Goal: Task Accomplishment & Management: Manage account settings

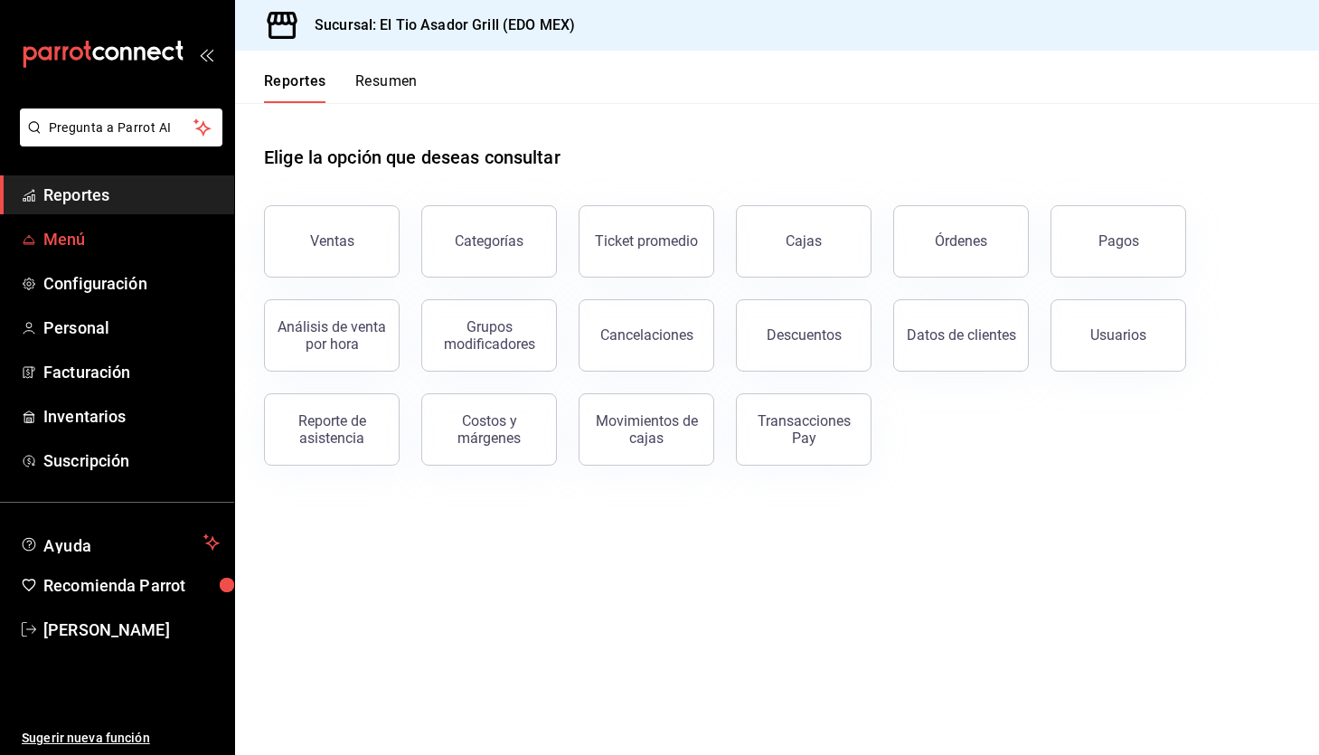
click at [106, 232] on span "Menú" at bounding box center [131, 239] width 176 height 24
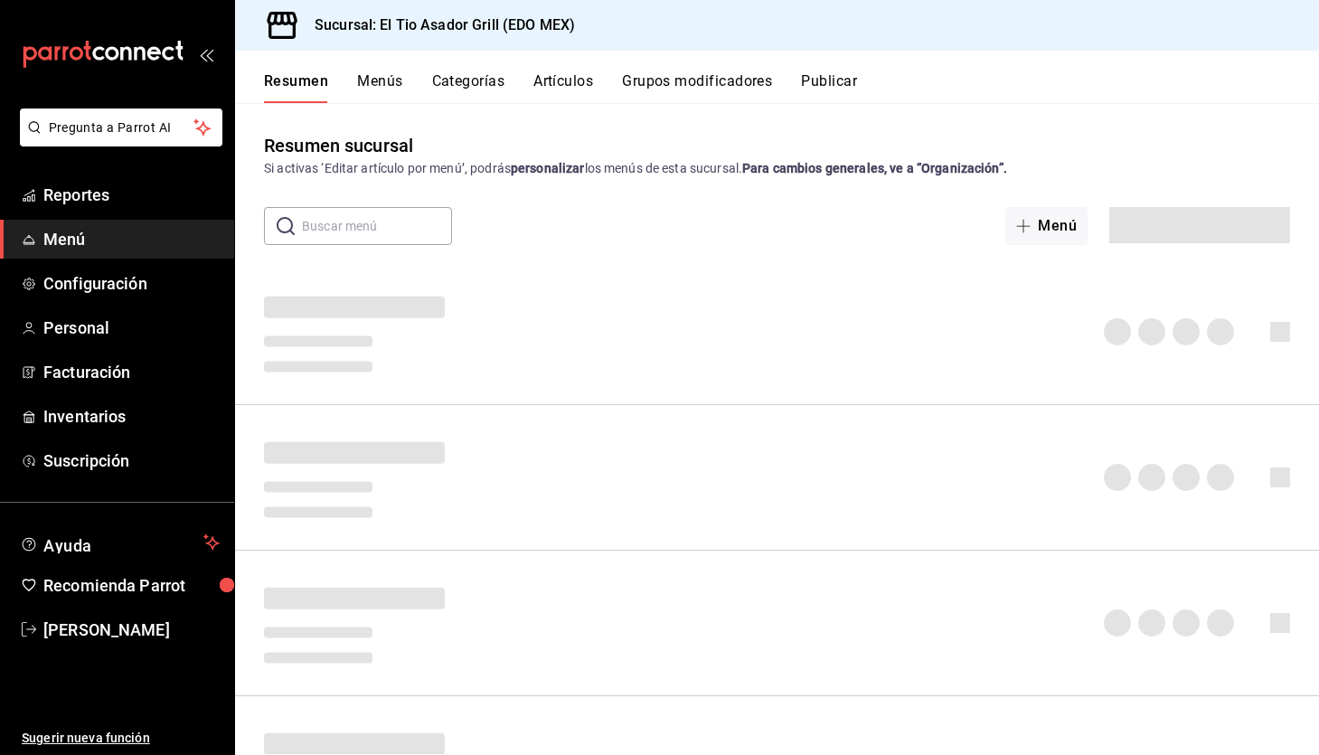
click at [75, 242] on span "Menú" at bounding box center [131, 239] width 176 height 24
click at [683, 87] on button "Grupos modificadores" at bounding box center [697, 87] width 150 height 31
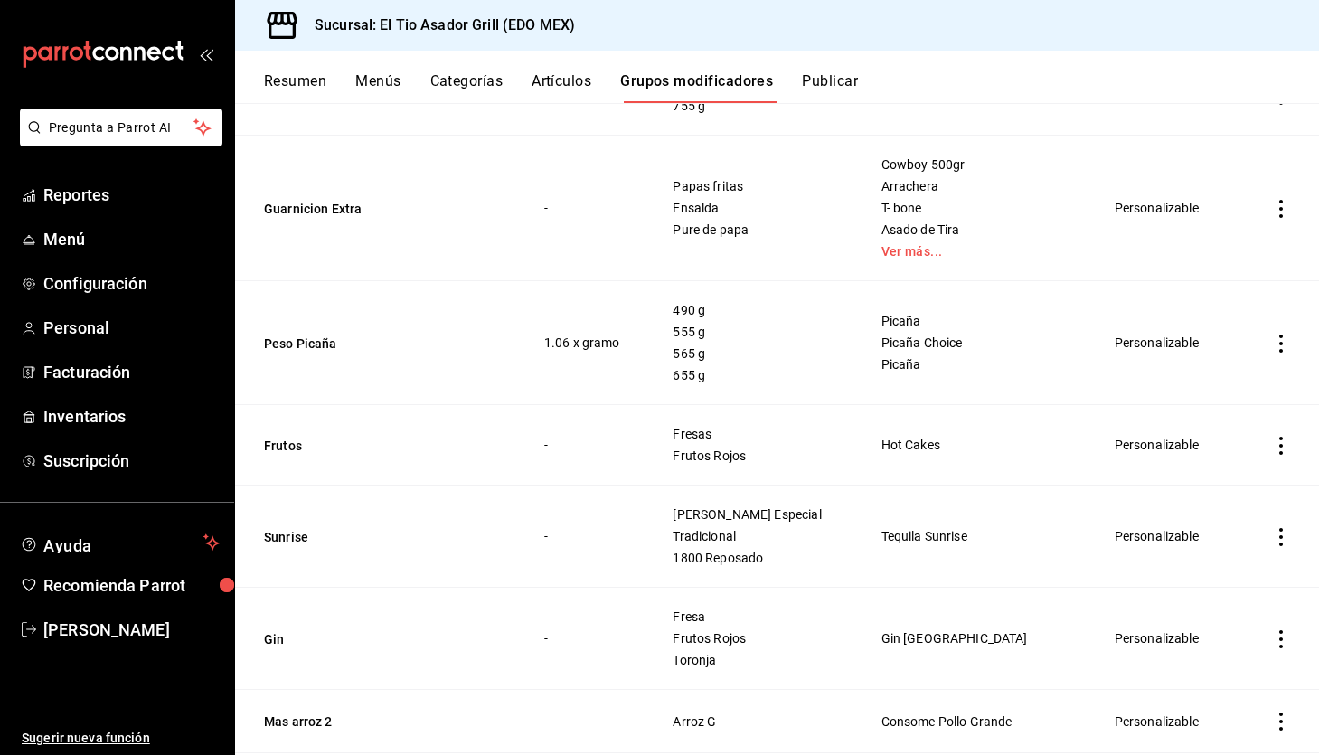
scroll to position [1623, 0]
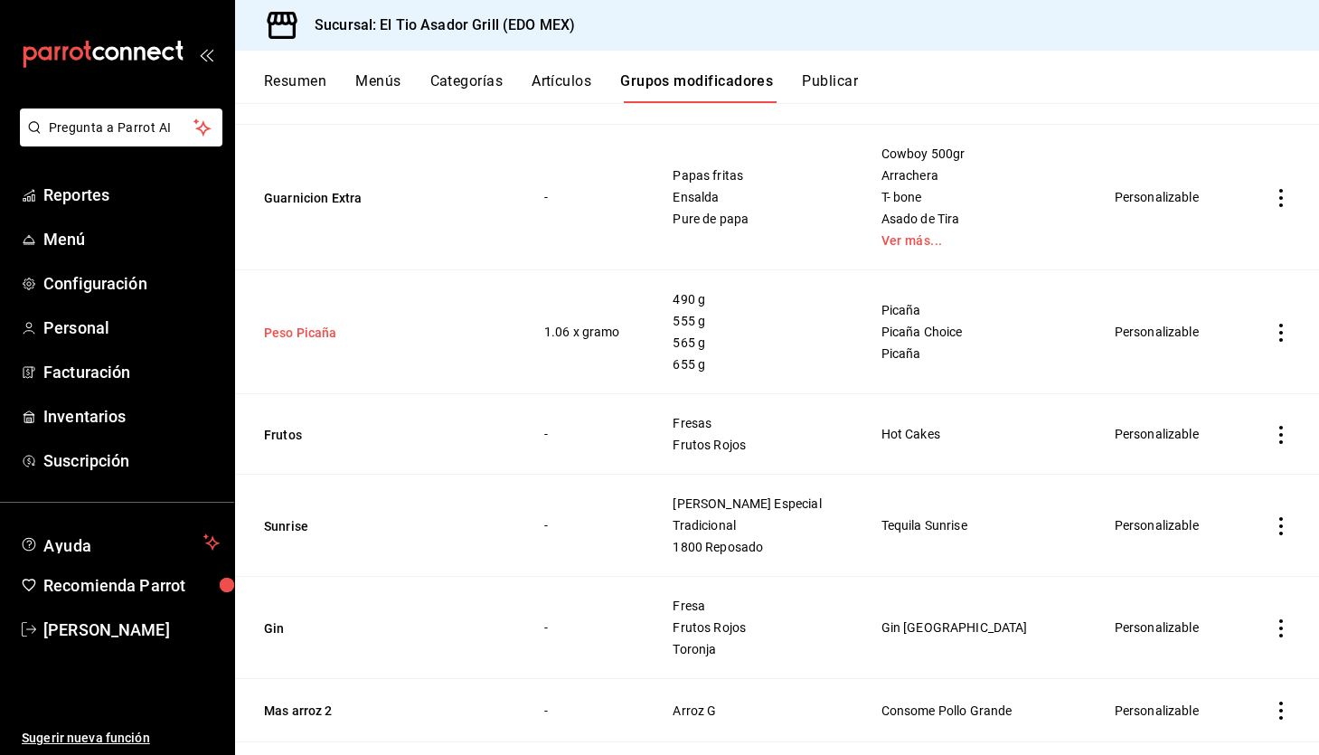
click at [286, 338] on button "Peso Picaña" at bounding box center [372, 333] width 217 height 18
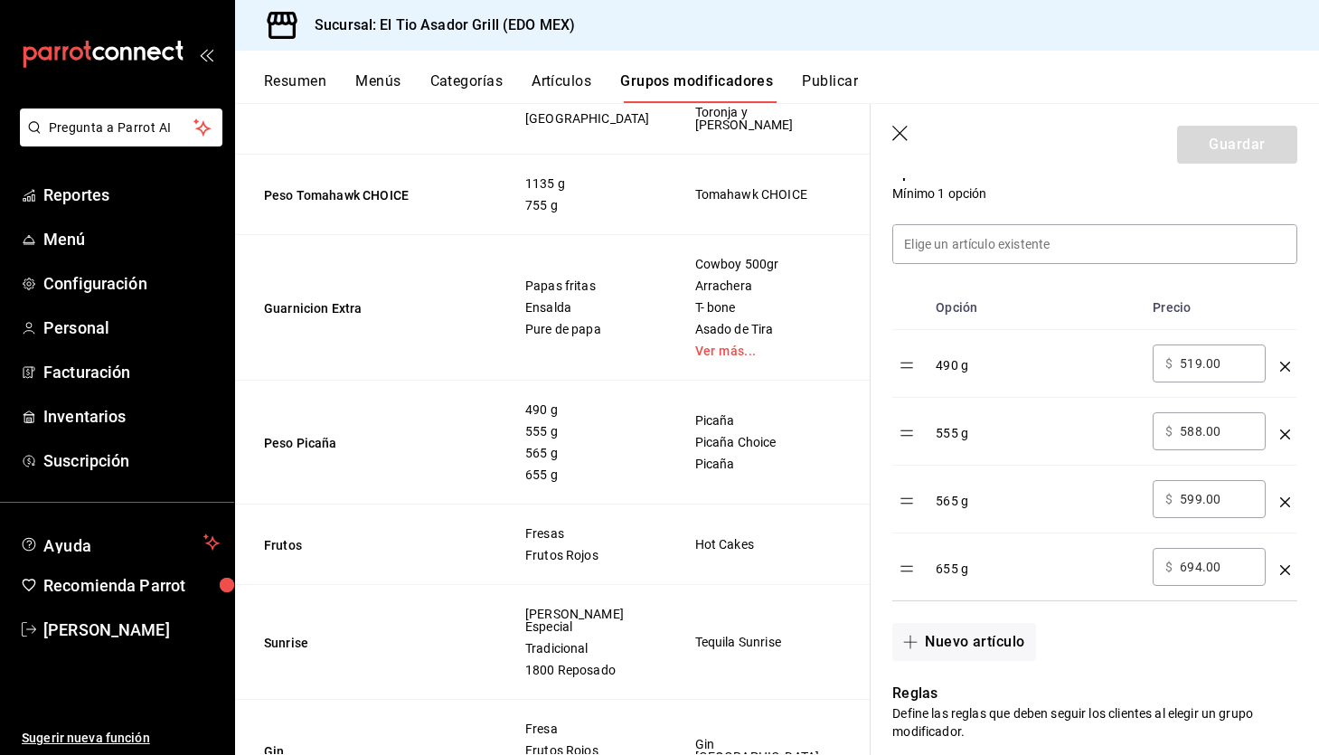
scroll to position [496, 0]
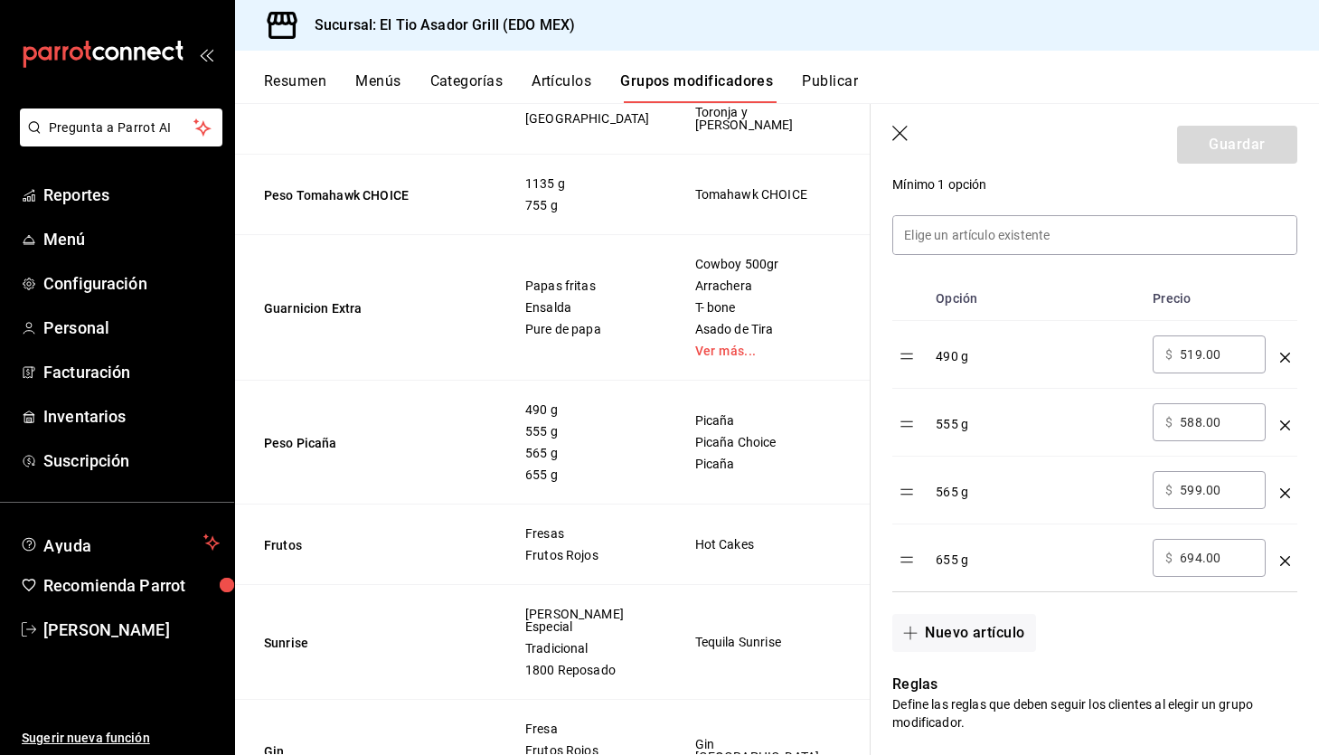
click at [1285, 355] on icon "optionsTable" at bounding box center [1285, 357] width 10 height 10
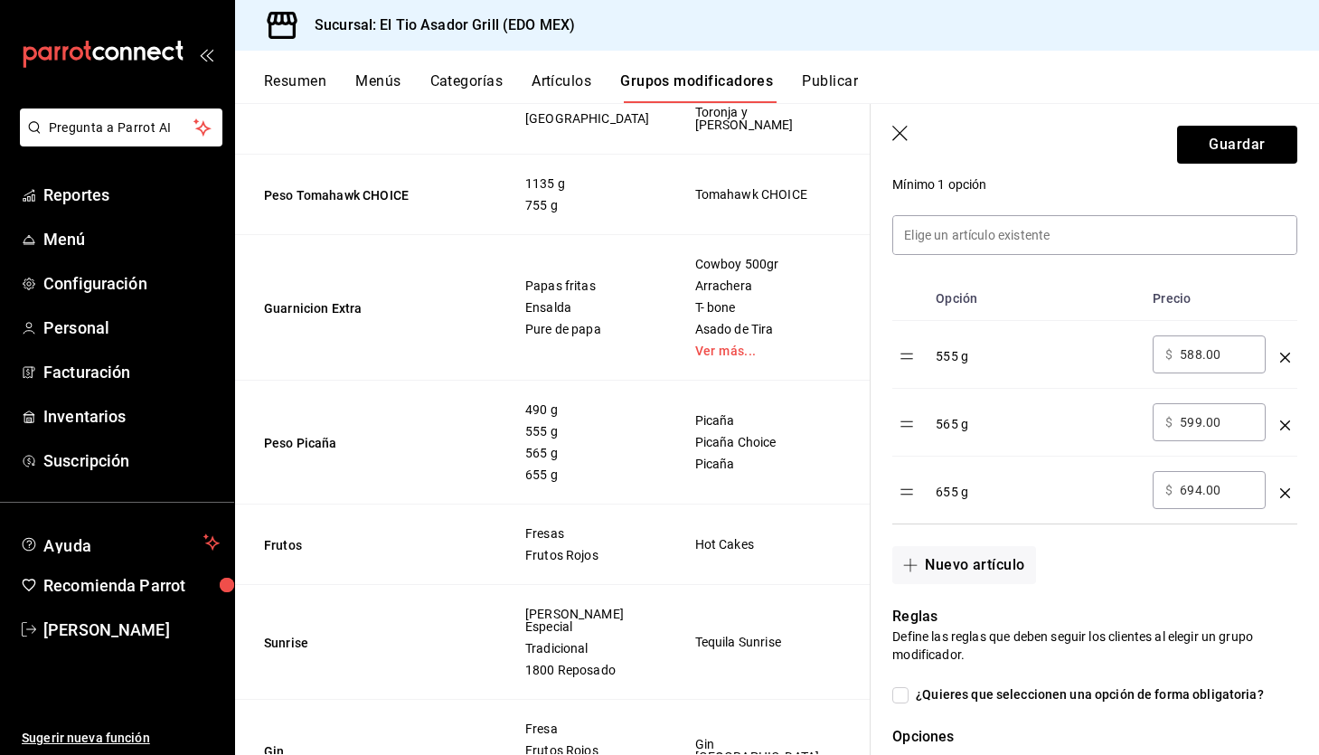
click at [1285, 355] on icon "optionsTable" at bounding box center [1285, 357] width 10 height 10
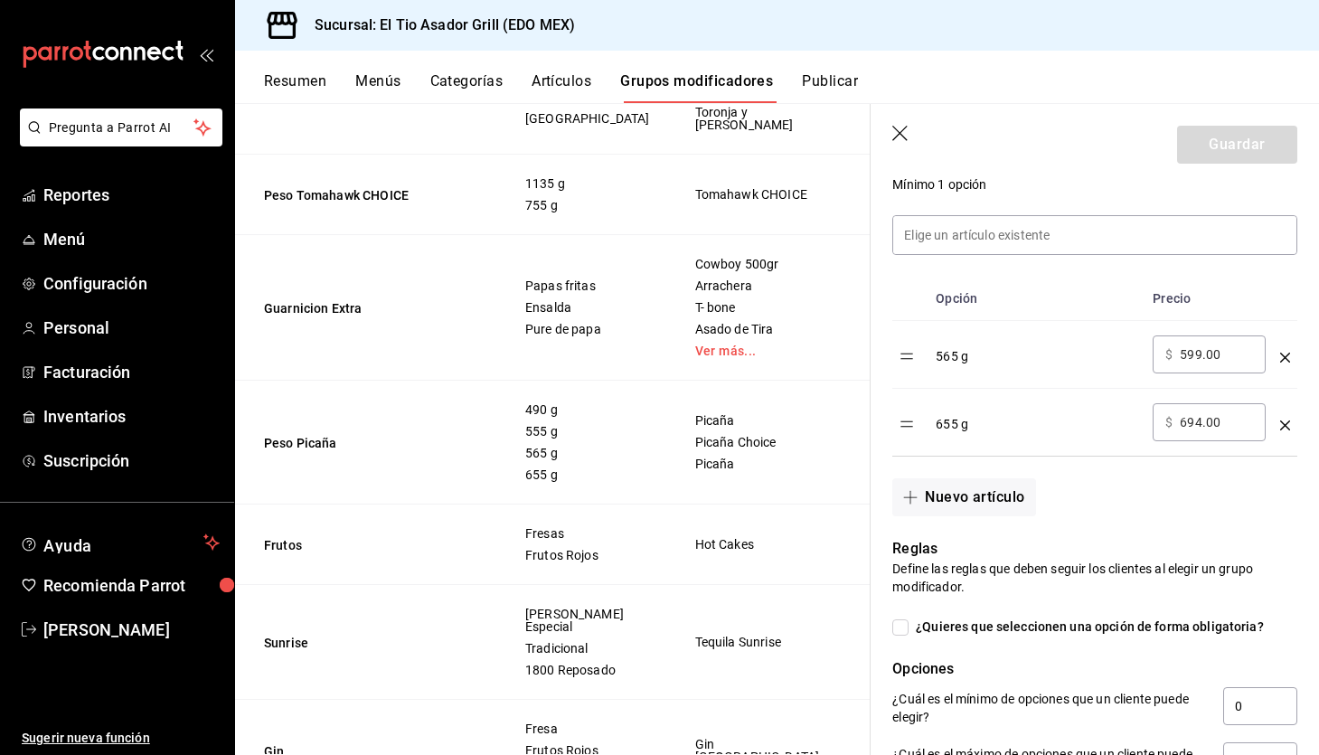
click at [1285, 355] on icon "optionsTable" at bounding box center [1285, 357] width 10 height 10
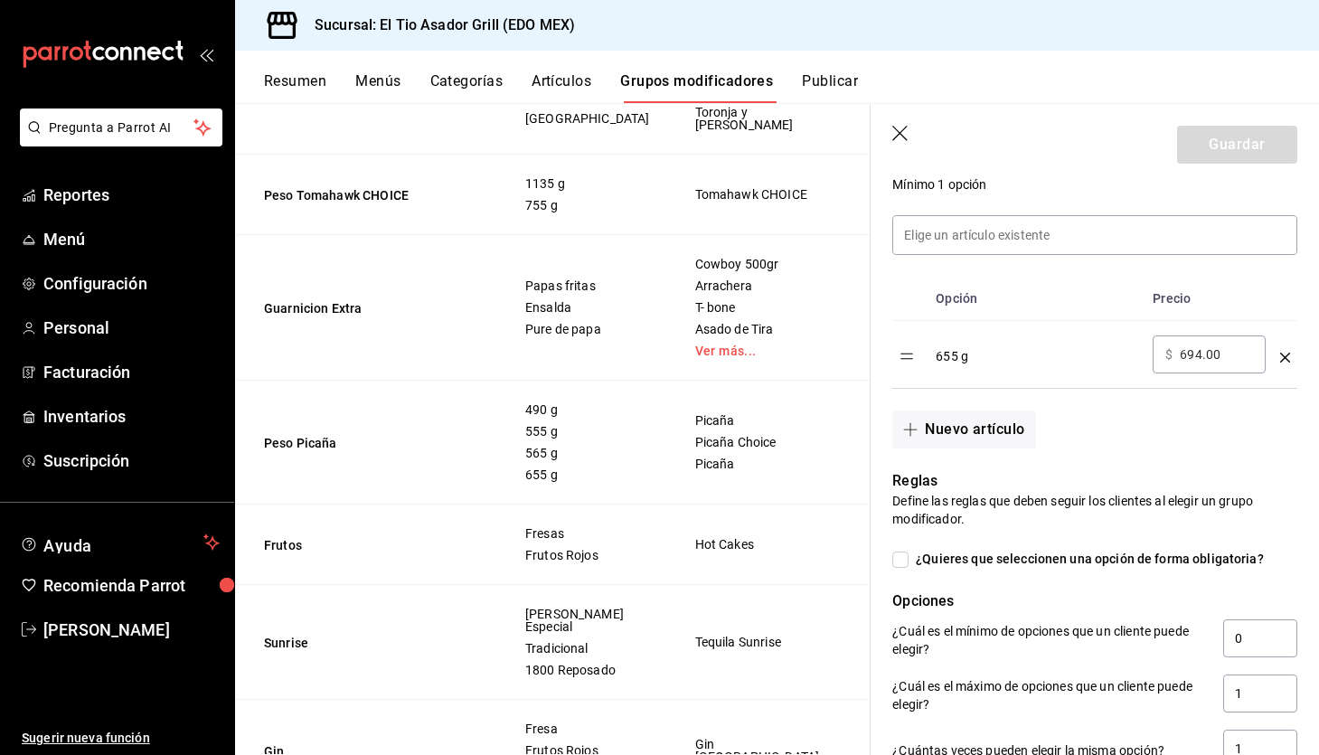
click at [1285, 355] on icon "optionsTable" at bounding box center [1285, 357] width 10 height 10
click at [1285, 389] on div "Nuevo artículo" at bounding box center [1083, 419] width 427 height 60
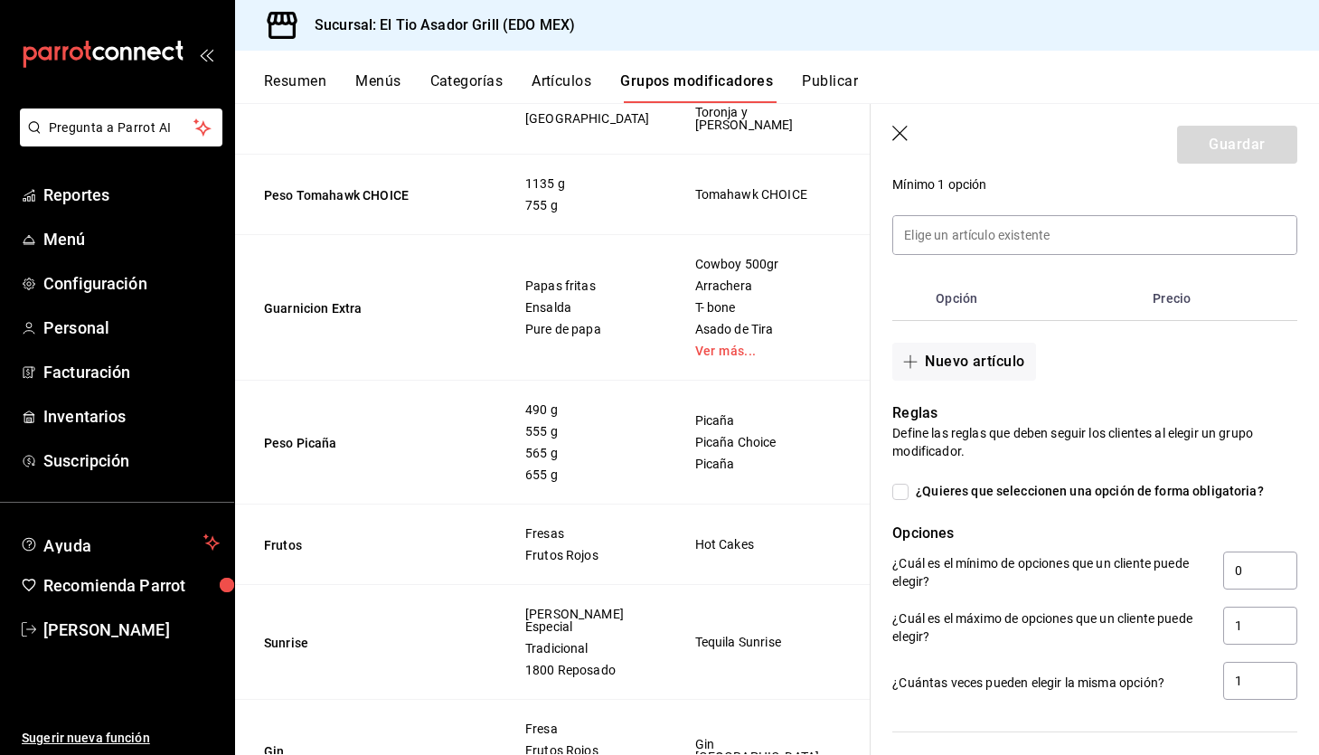
click at [1285, 355] on div "Nuevo artículo" at bounding box center [1083, 351] width 427 height 60
click at [957, 372] on button "Nuevo artículo" at bounding box center [963, 362] width 143 height 38
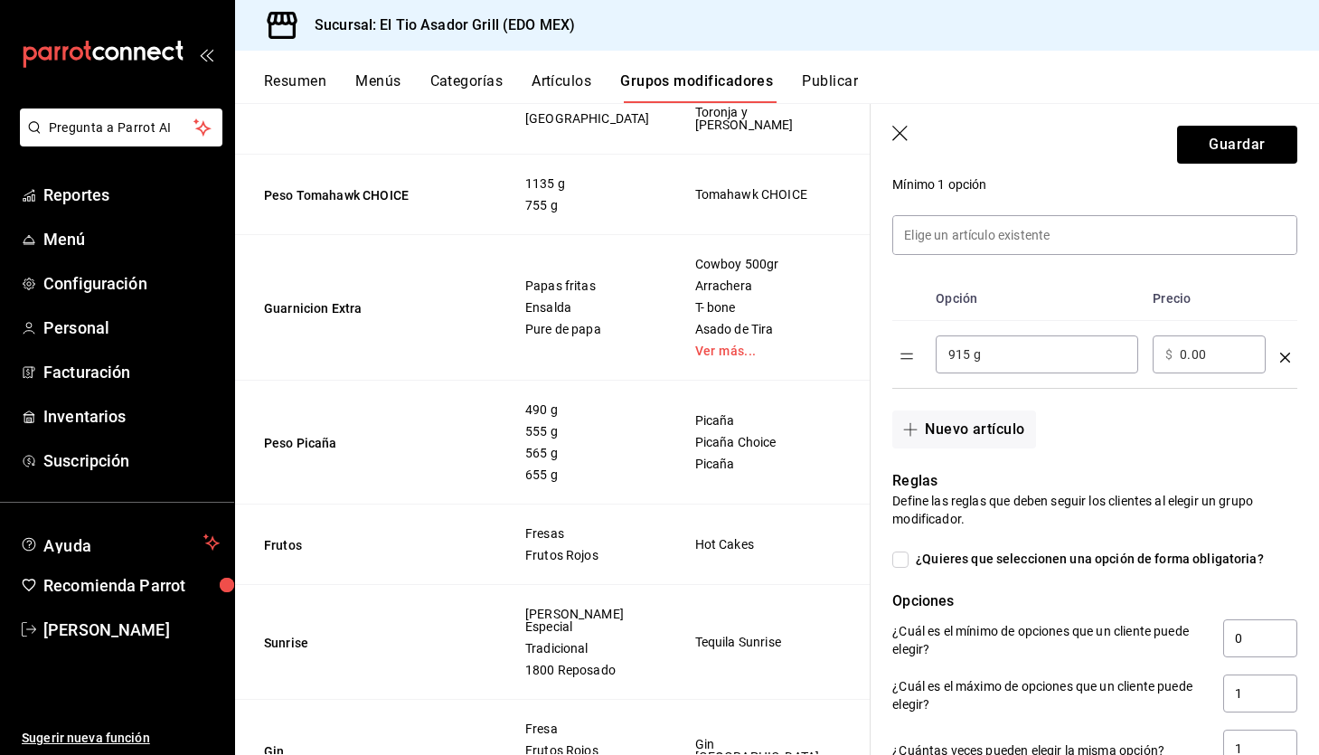
type input "915 g"
click at [974, 425] on button "Nuevo artículo" at bounding box center [963, 429] width 143 height 38
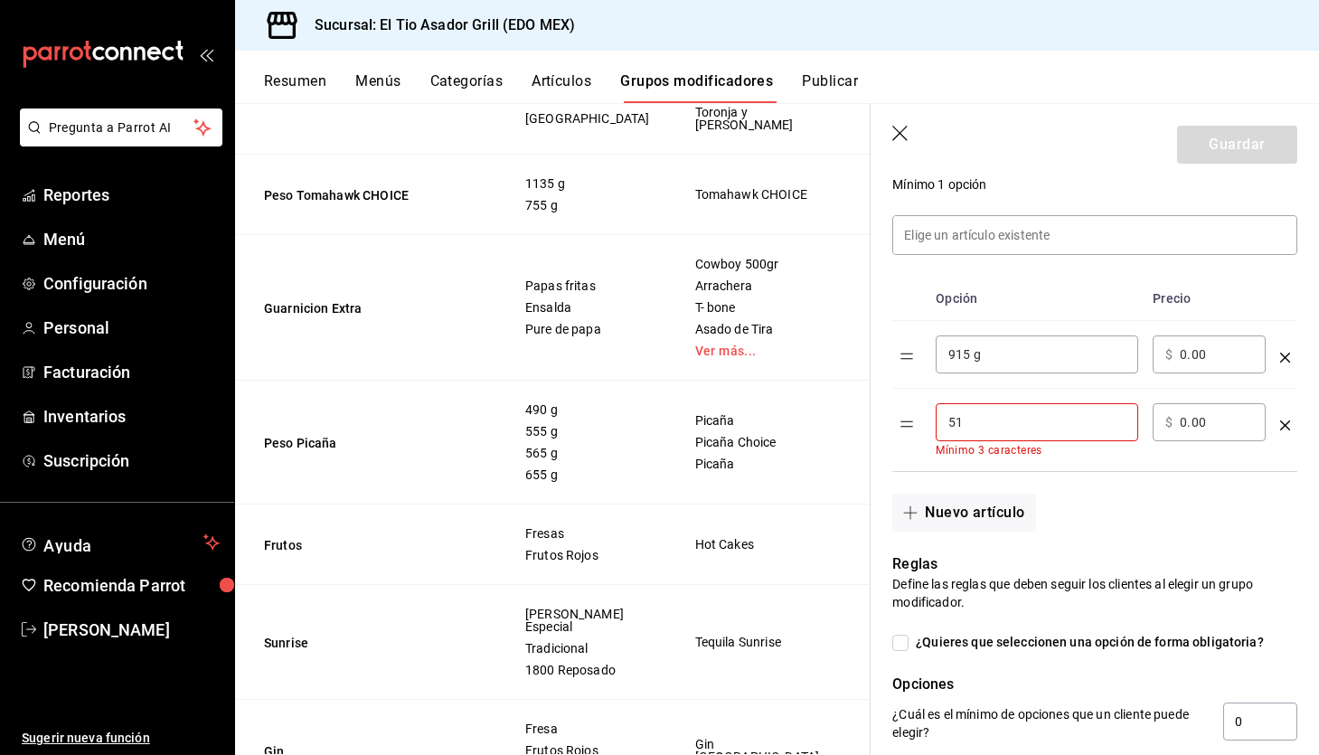
type input "5"
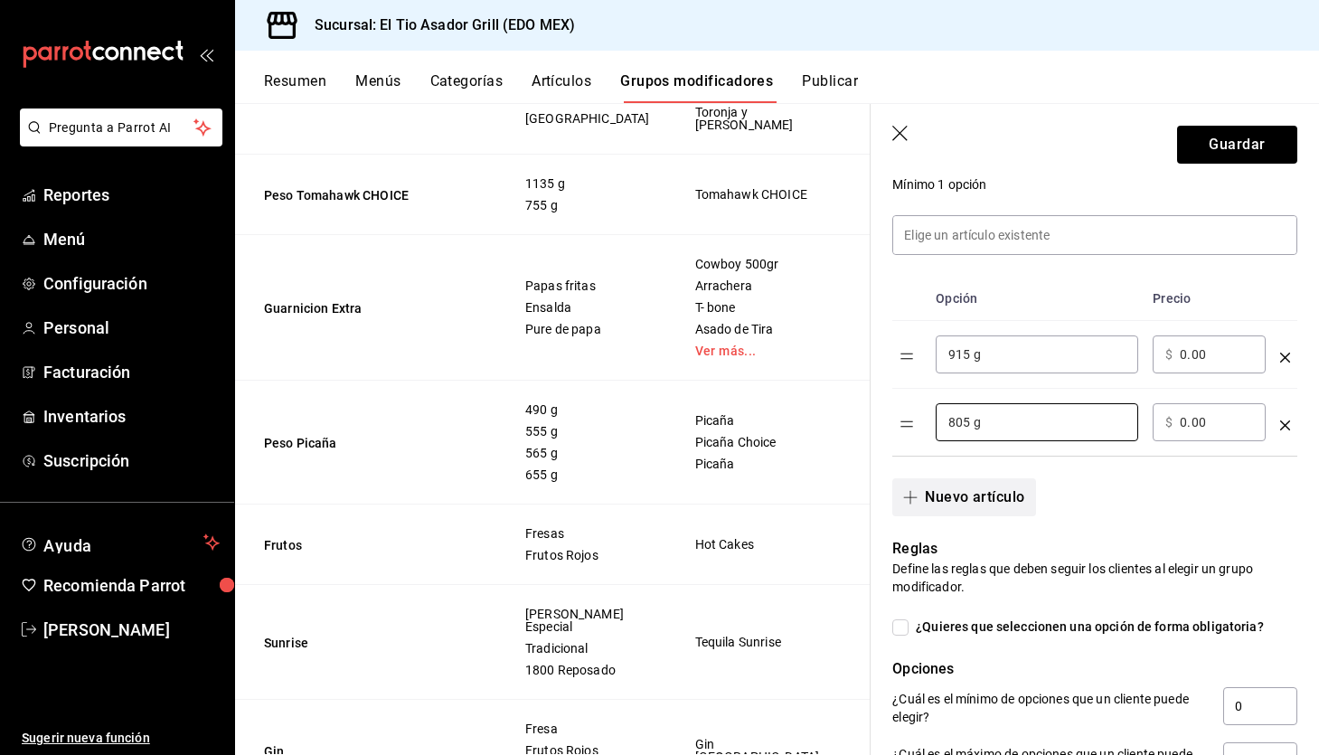
type input "805 g"
click at [953, 499] on button "Nuevo artículo" at bounding box center [963, 497] width 143 height 38
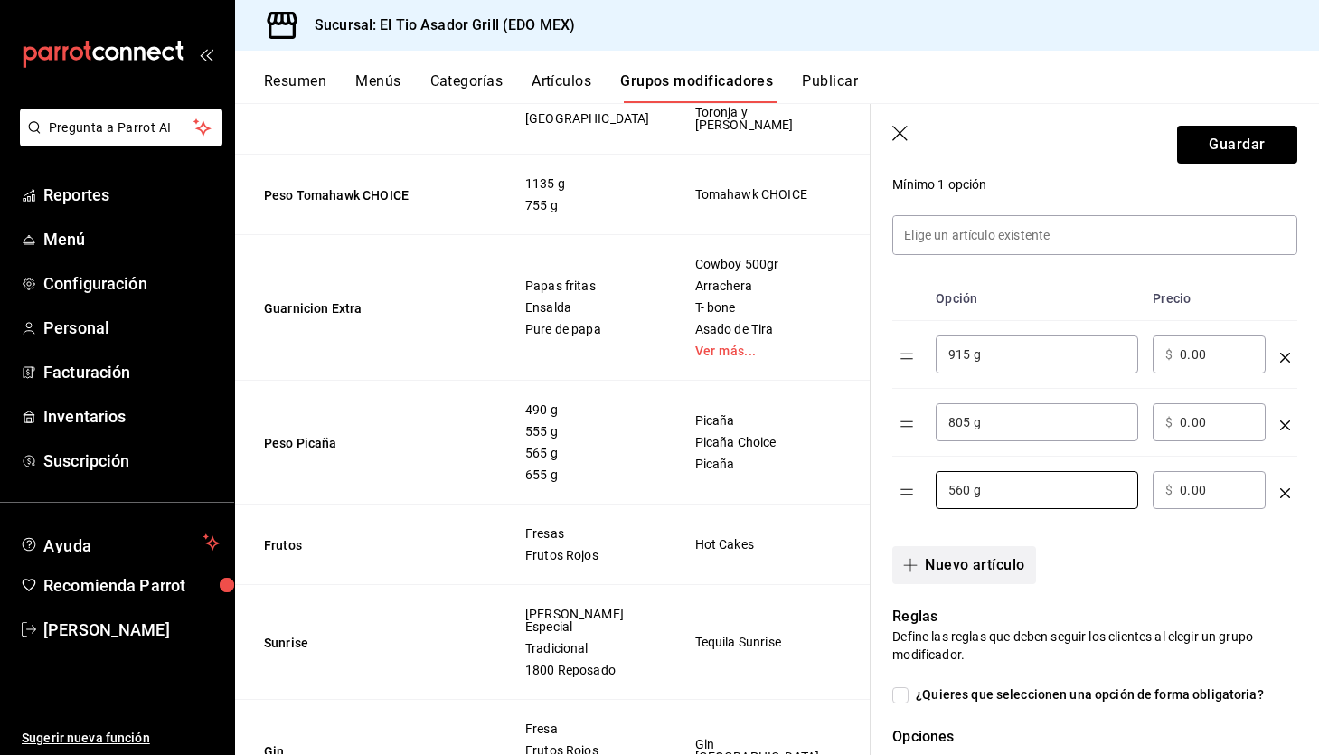
type input "560 g"
click at [963, 556] on button "Nuevo artículo" at bounding box center [963, 565] width 143 height 38
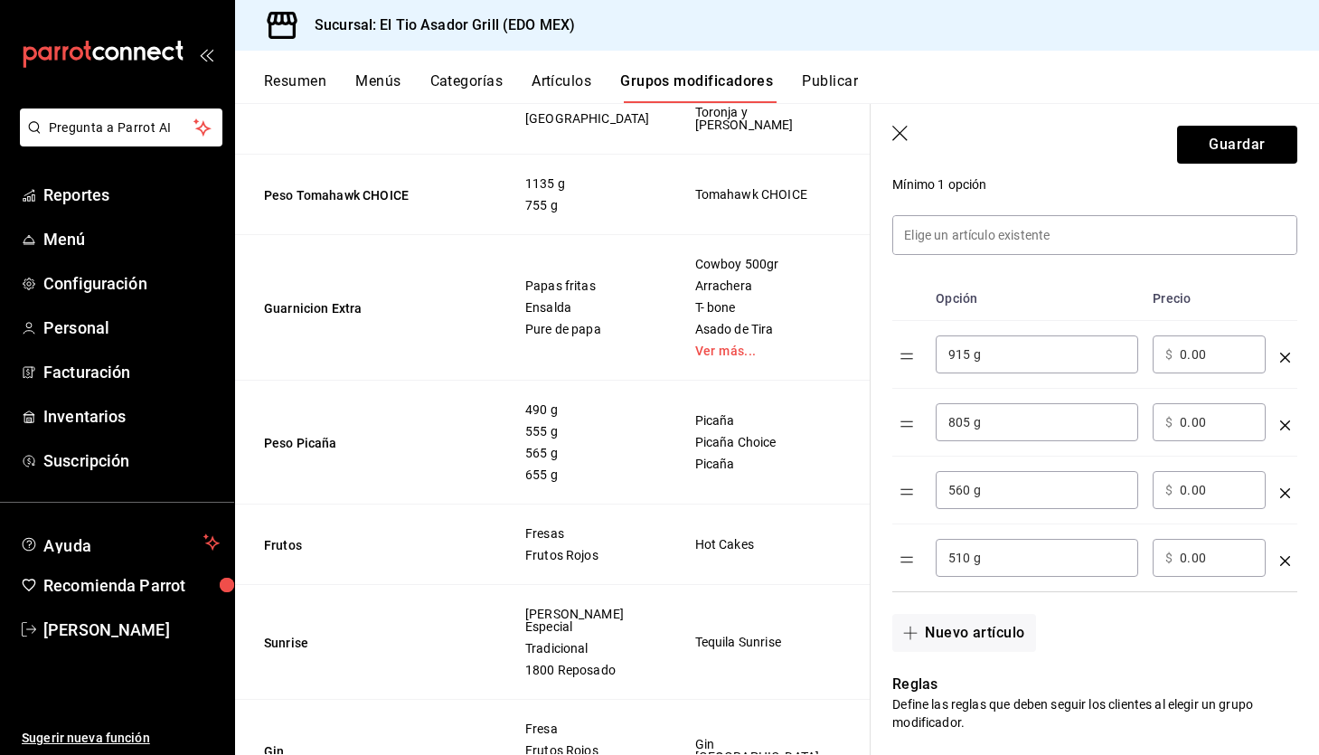
type input "510 g"
click at [1205, 352] on input "0.00" at bounding box center [1215, 354] width 73 height 18
click at [1186, 352] on input "0.00" at bounding box center [1215, 354] width 73 height 18
type input "970.00"
type input "853.00"
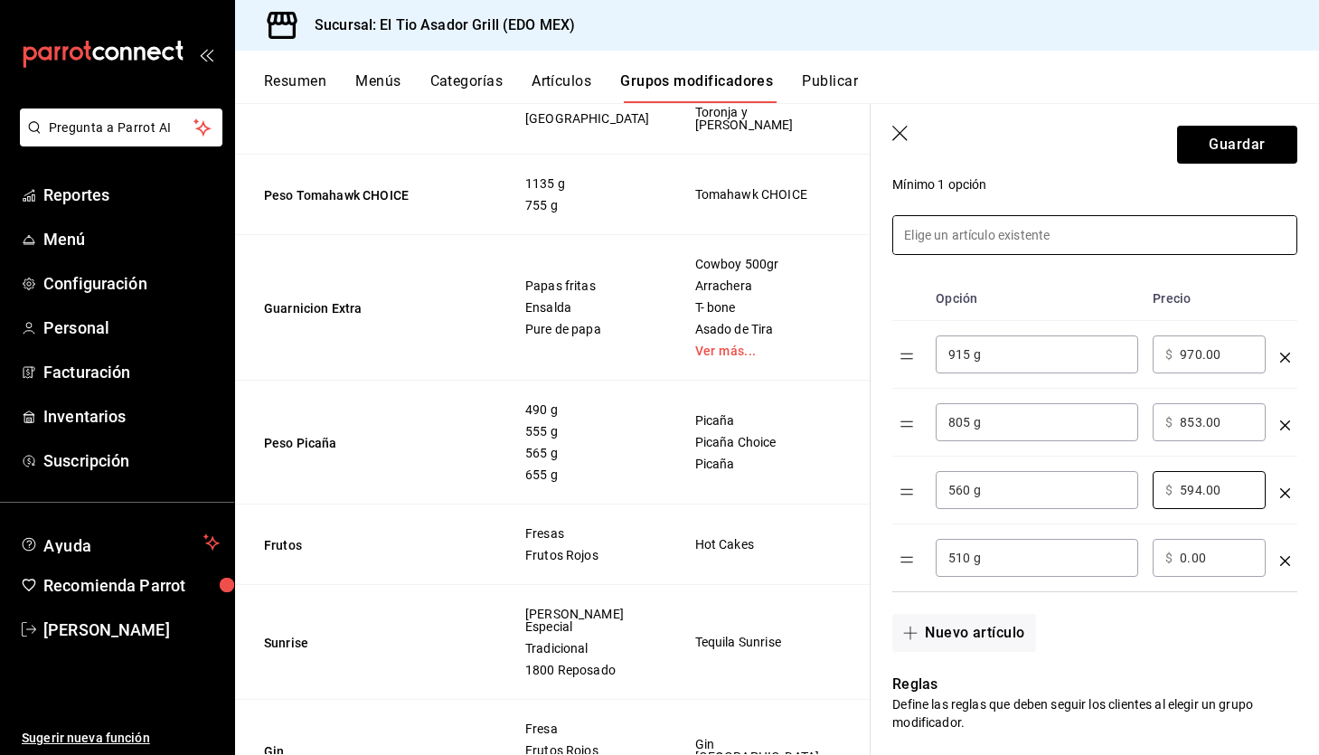
type input "594.00"
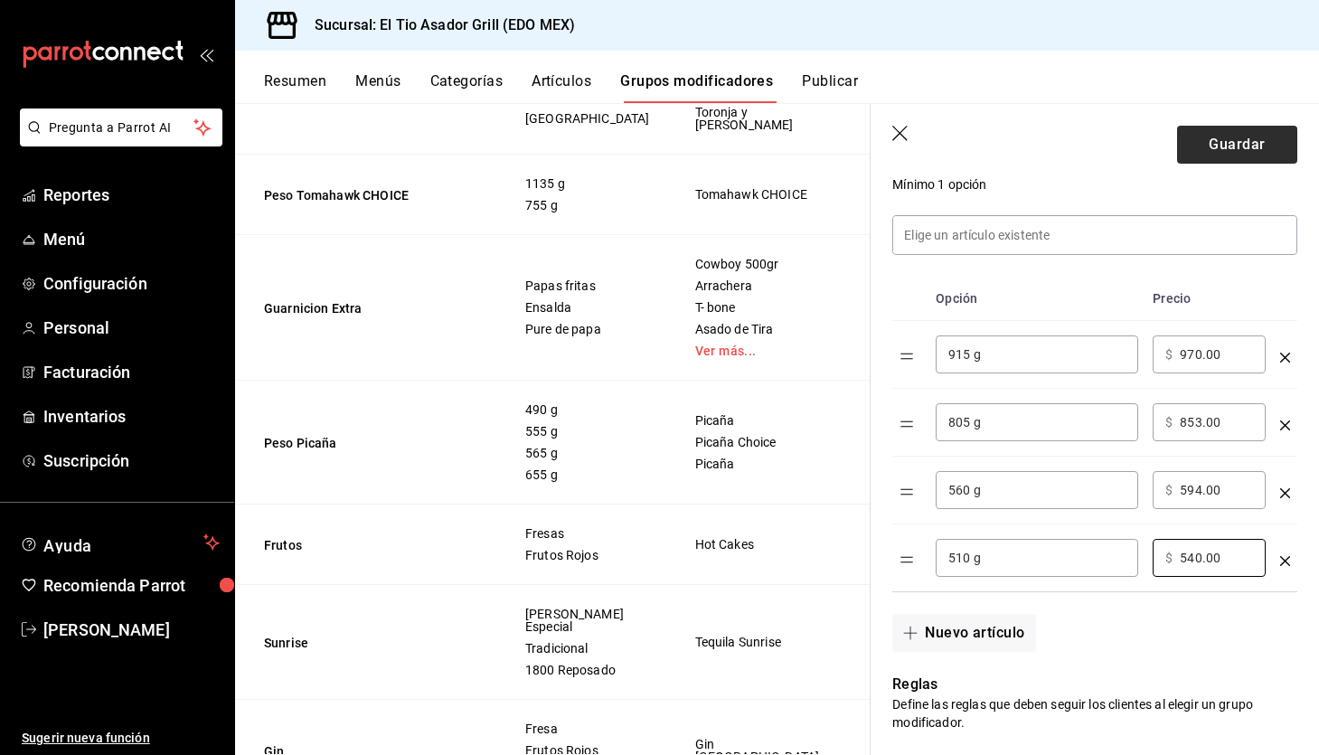
type input "540.00"
click at [1250, 146] on button "Guardar" at bounding box center [1237, 145] width 120 height 38
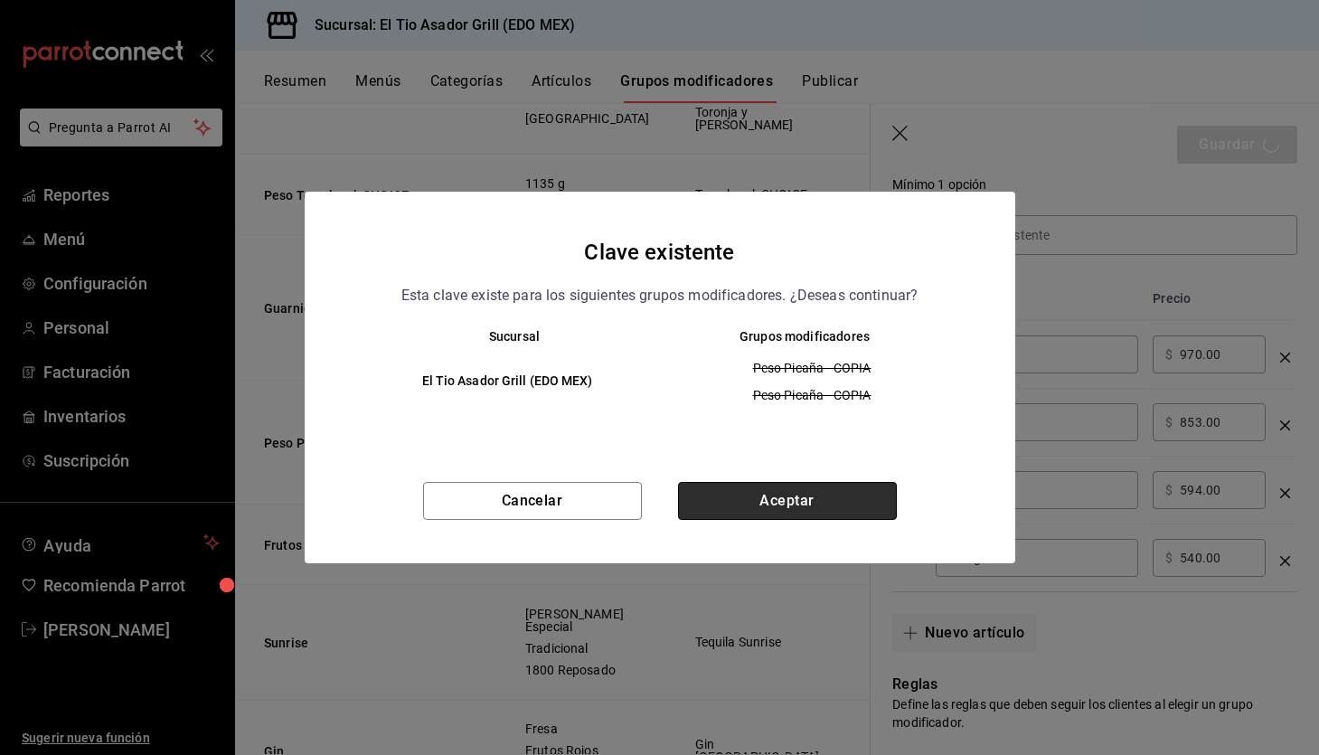
click at [841, 505] on button "Aceptar" at bounding box center [787, 501] width 219 height 38
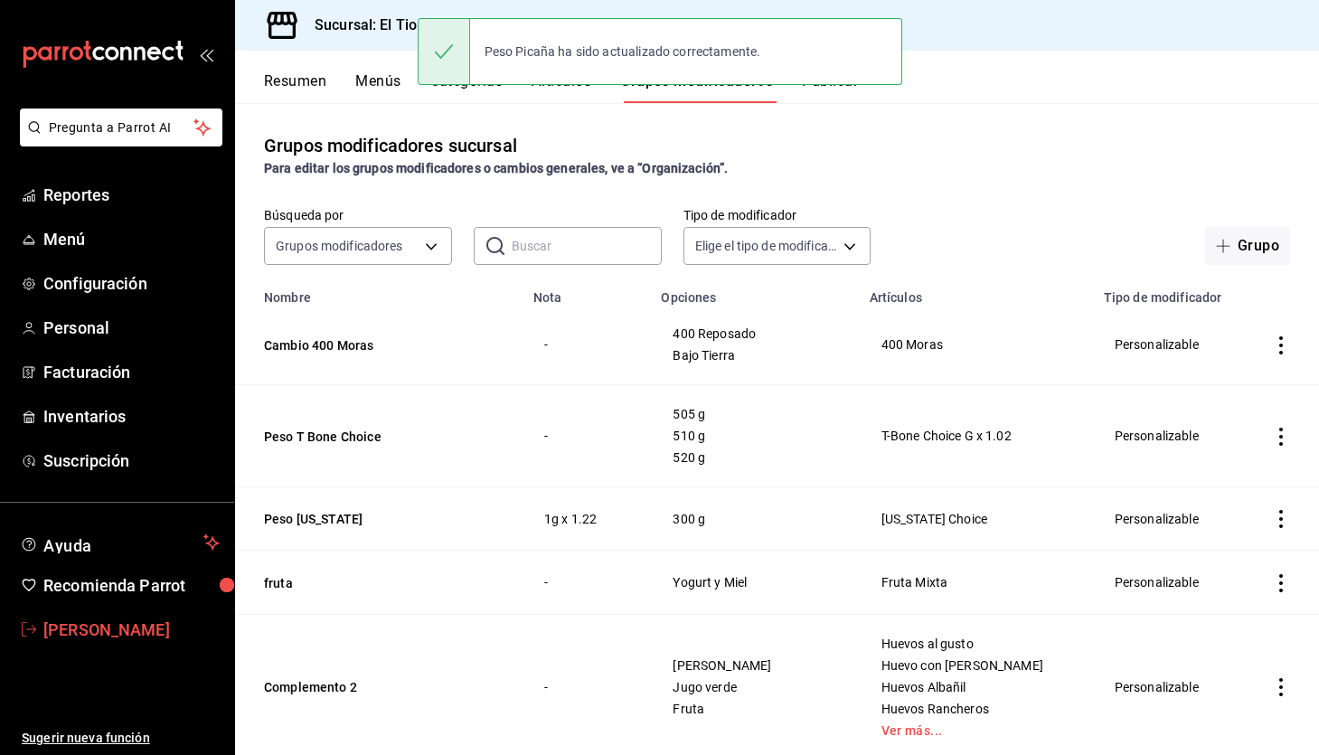
click at [117, 634] on span "[PERSON_NAME]" at bounding box center [131, 629] width 176 height 24
